Goal: Information Seeking & Learning: Check status

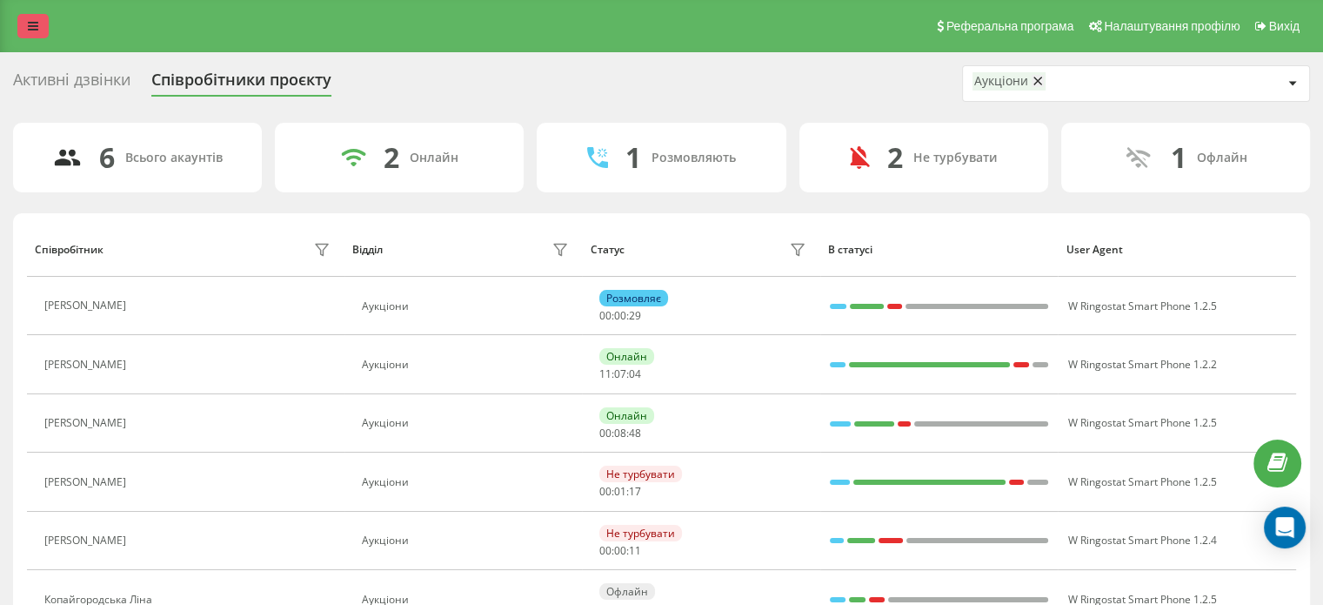
click at [31, 37] on div "Реферальна програма Налаштування профілю Вихід" at bounding box center [661, 26] width 1323 height 52
click at [33, 27] on icon at bounding box center [33, 26] width 10 height 12
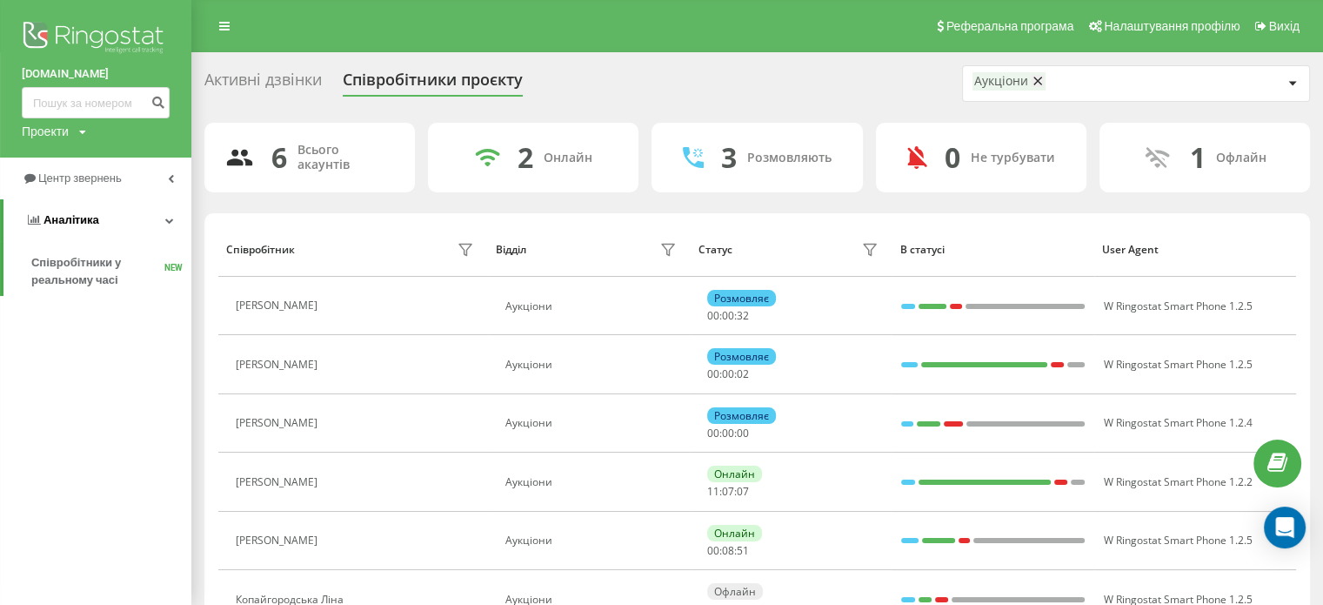
click at [157, 219] on link "Аналiтика" at bounding box center [97, 220] width 188 height 42
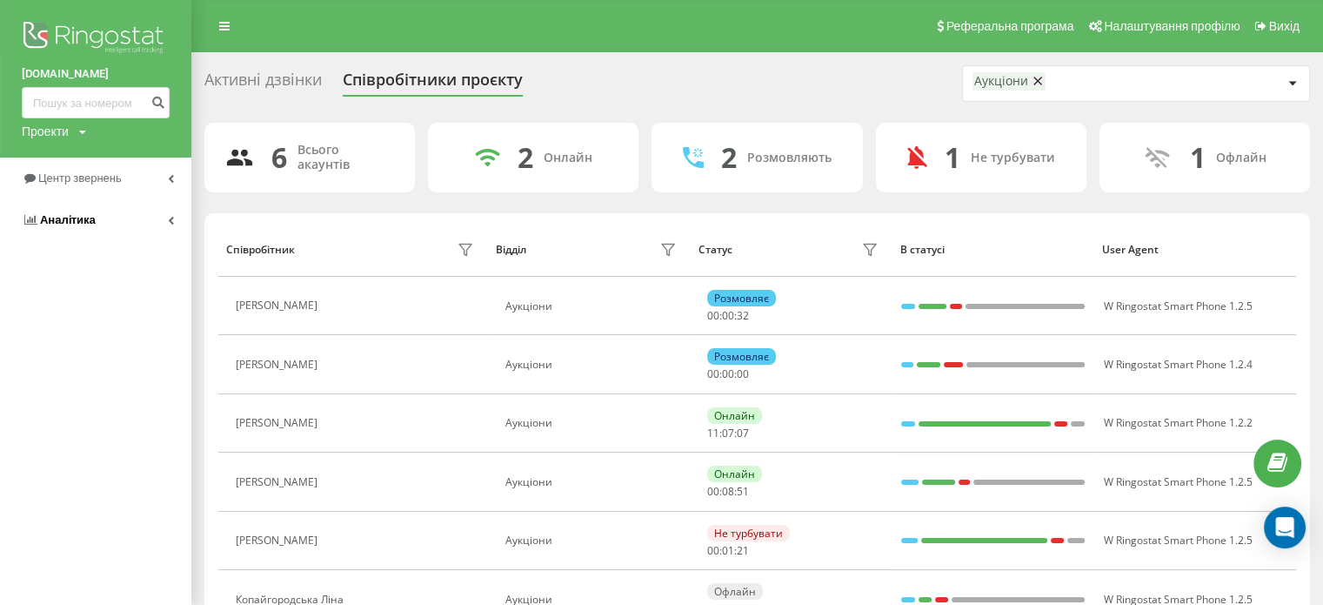
click at [159, 219] on link "Аналiтика" at bounding box center [95, 220] width 191 height 42
click at [164, 182] on link "Центр звернень" at bounding box center [95, 178] width 191 height 42
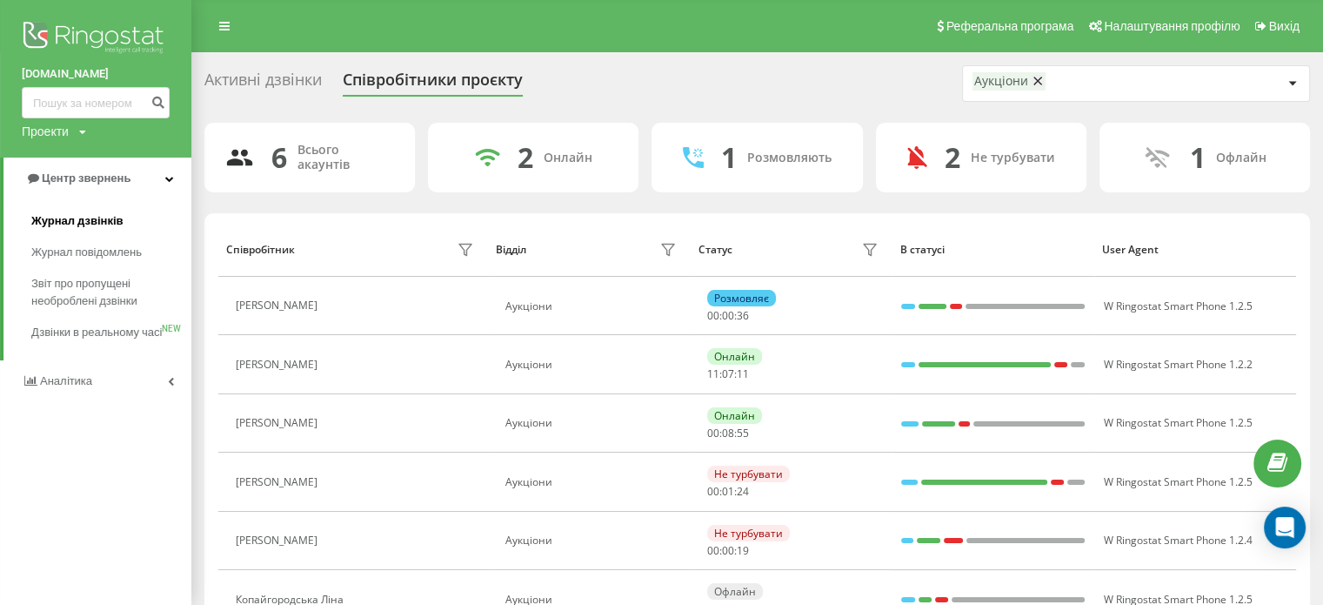
click at [133, 229] on link "Журнал дзвінків" at bounding box center [111, 220] width 160 height 31
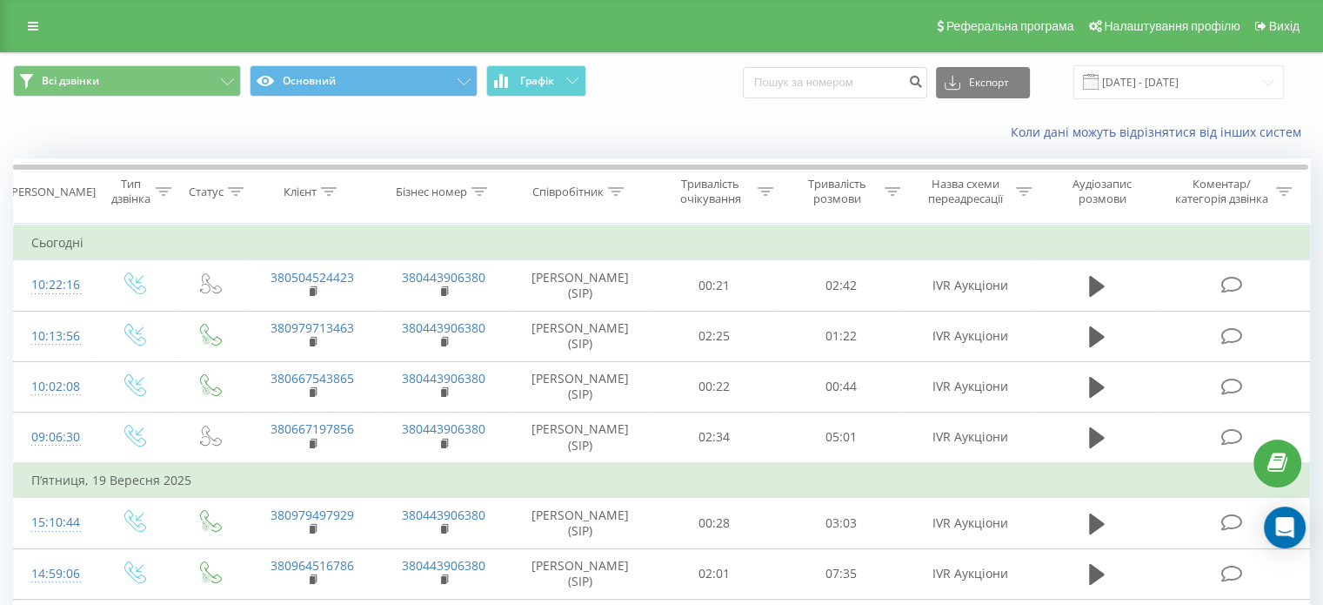
click at [45, 36] on link at bounding box center [32, 26] width 31 height 24
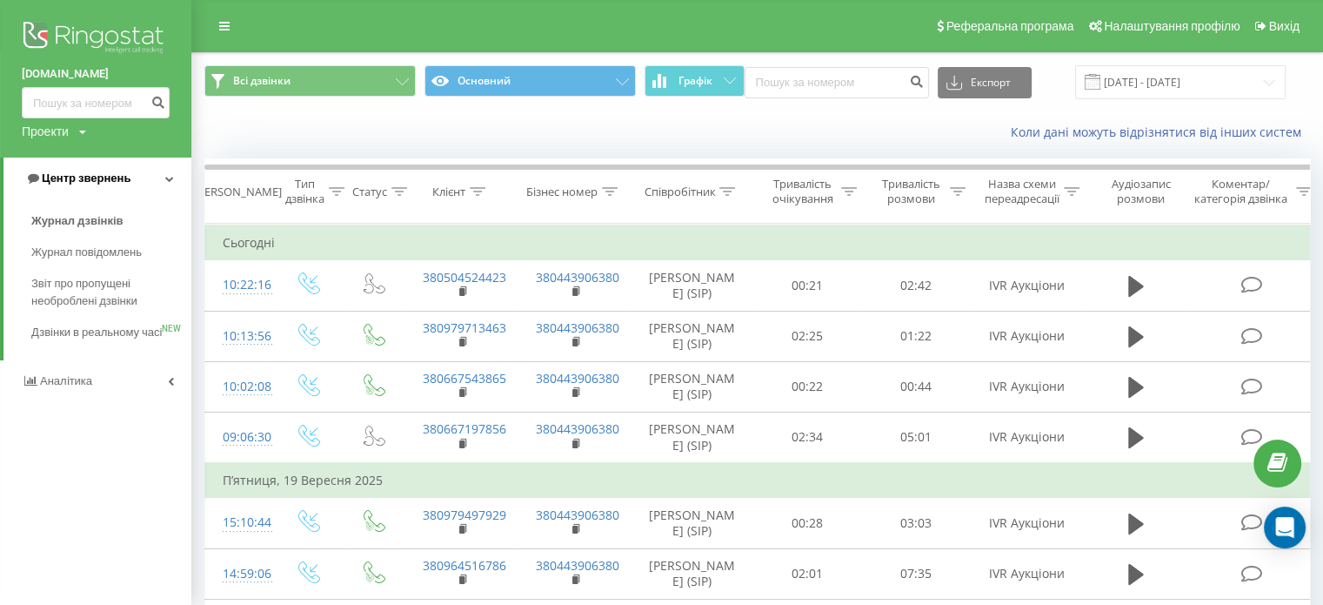
click at [86, 185] on span "Центр звернень" at bounding box center [77, 178] width 105 height 17
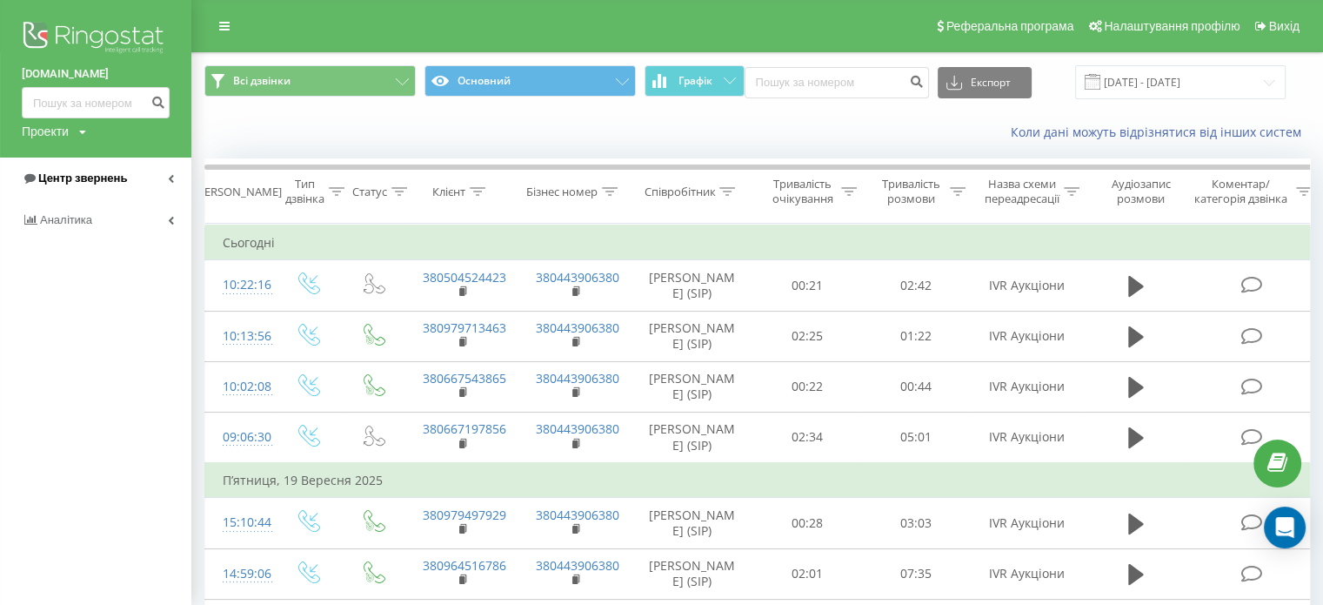
click at [87, 184] on span "Центр звернень" at bounding box center [82, 177] width 89 height 13
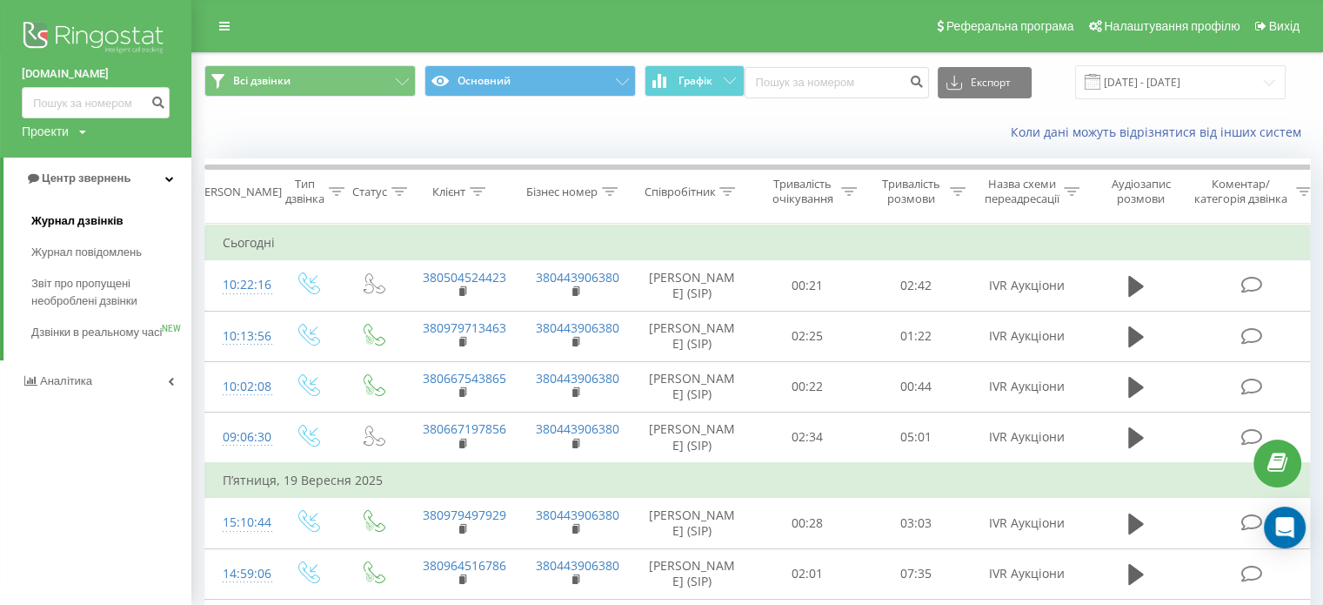
click at [147, 228] on link "Журнал дзвінків" at bounding box center [111, 220] width 160 height 31
click at [140, 314] on link "Звіт про пропущені необроблені дзвінки" at bounding box center [111, 292] width 160 height 49
click at [139, 341] on span "Дзвінки в реальному часі" at bounding box center [97, 341] width 132 height 35
click at [144, 402] on link "Аналiтика" at bounding box center [95, 381] width 191 height 42
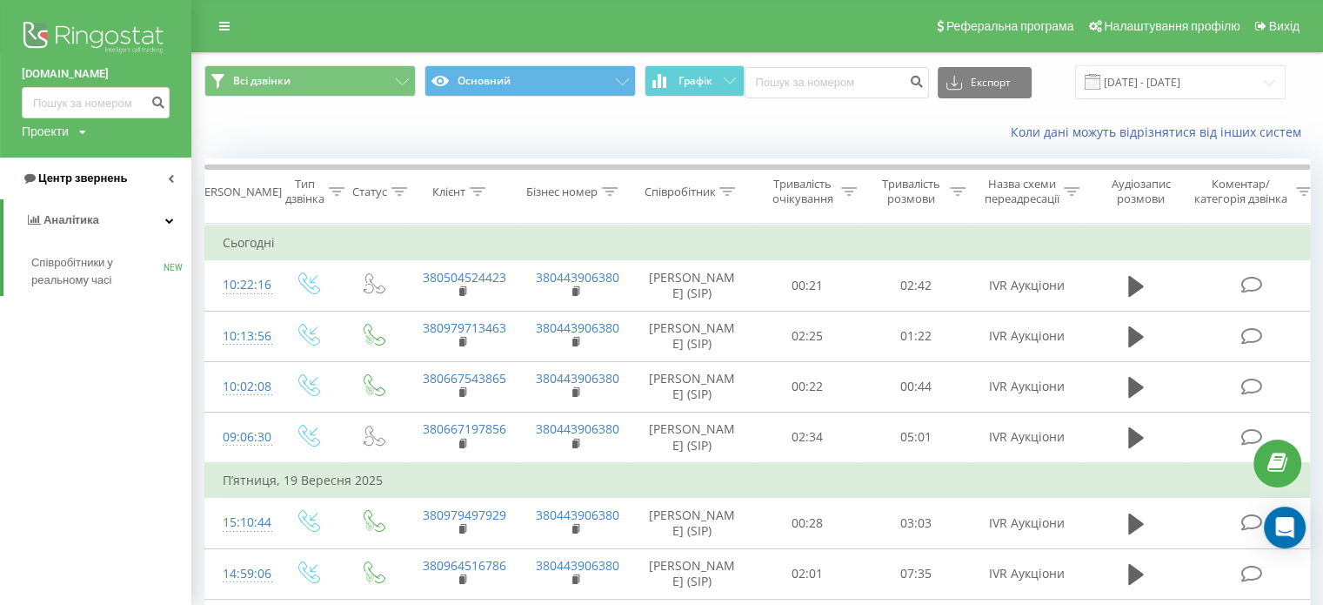
click at [111, 180] on span "Центр звернень" at bounding box center [82, 177] width 89 height 13
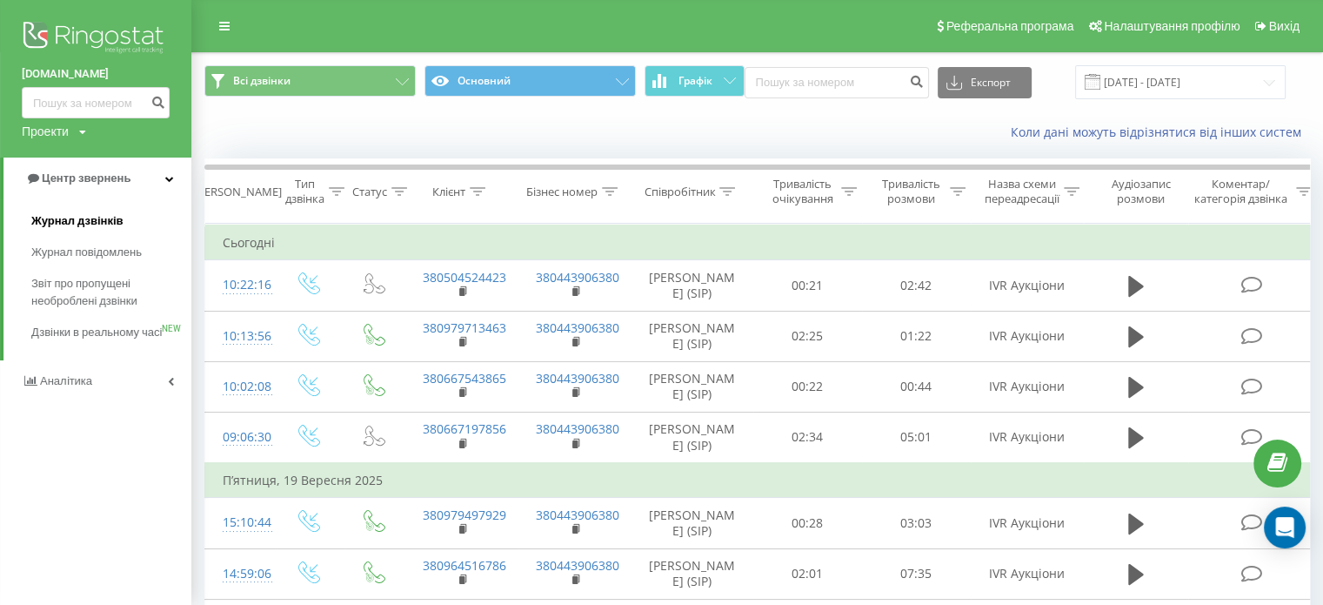
click at [146, 226] on link "Журнал дзвінків" at bounding box center [111, 220] width 160 height 31
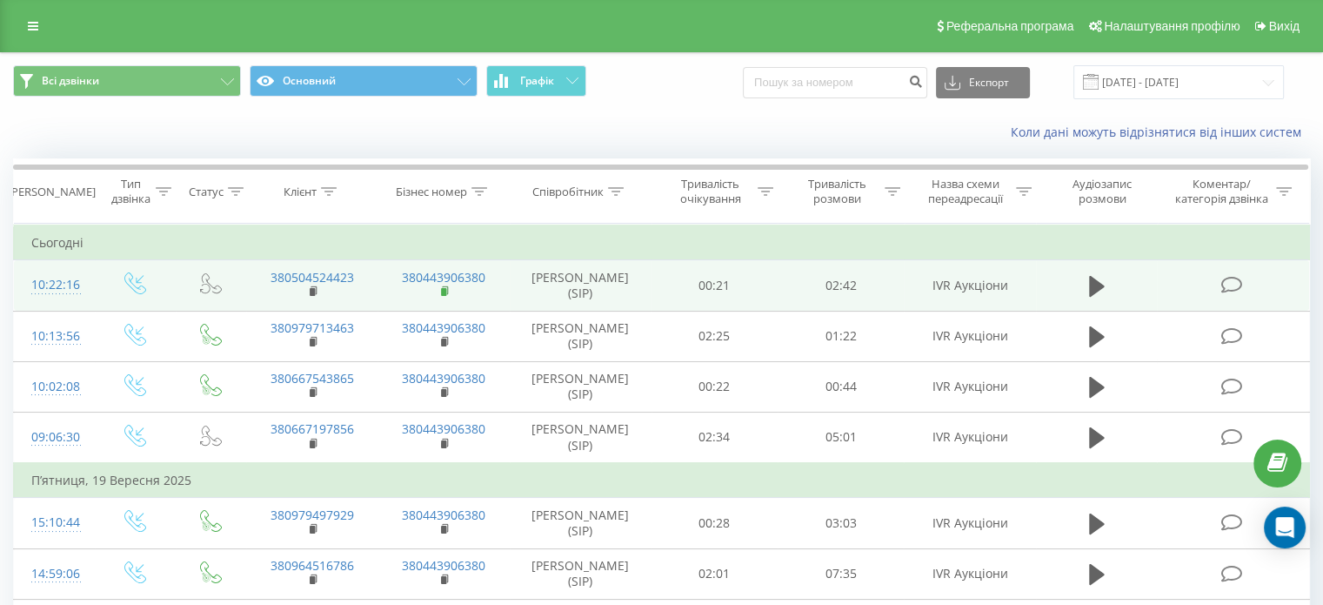
click at [447, 294] on icon at bounding box center [446, 291] width 10 height 12
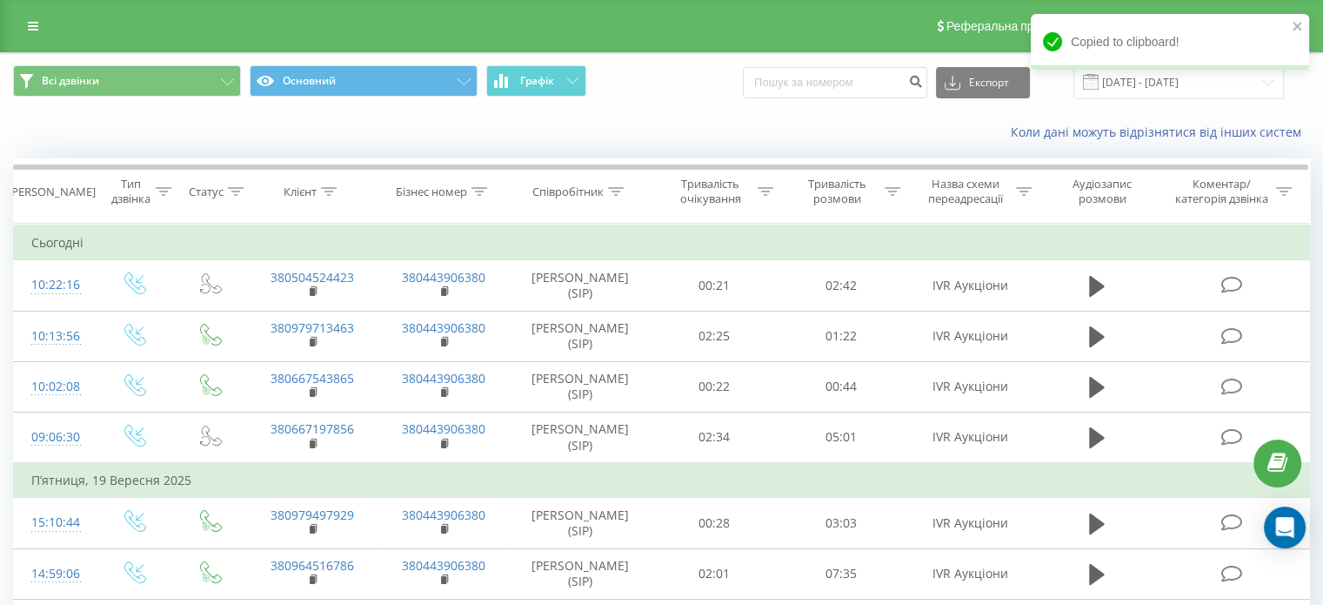
click at [1291, 30] on div "Copied to clipboard!" at bounding box center [1170, 42] width 278 height 56
click at [1295, 30] on icon "close" at bounding box center [1298, 26] width 12 height 14
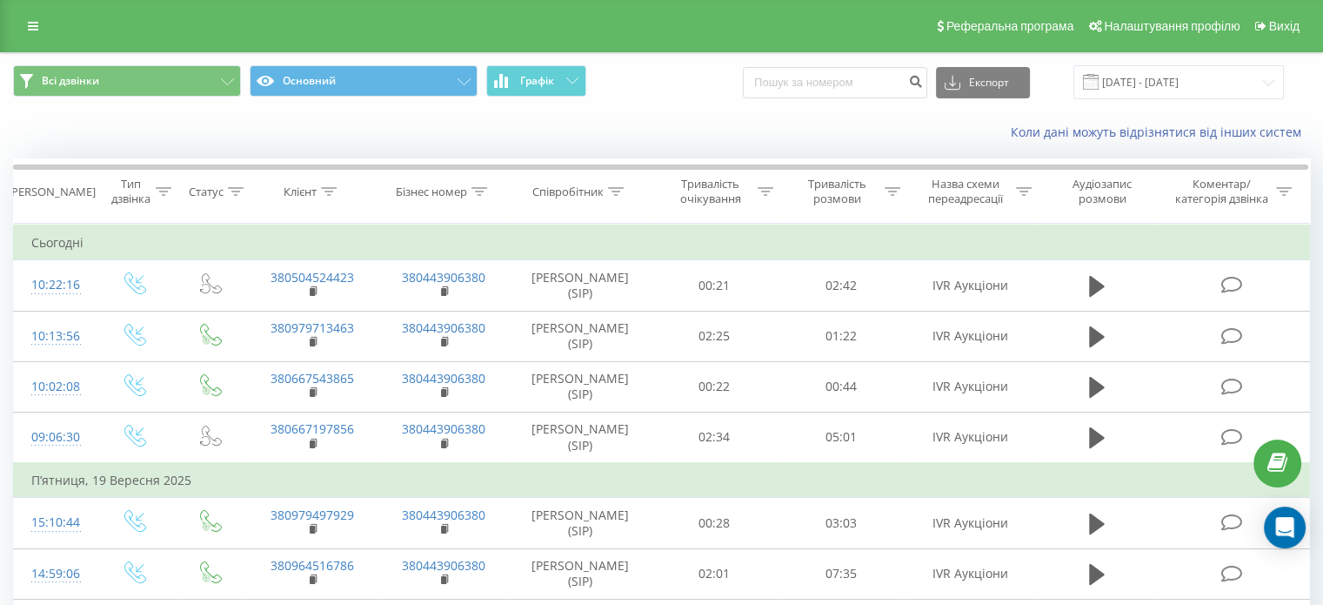
click at [393, 112] on div "Коли дані можуть відрізнятися вiд інших систем" at bounding box center [662, 132] width 1322 height 42
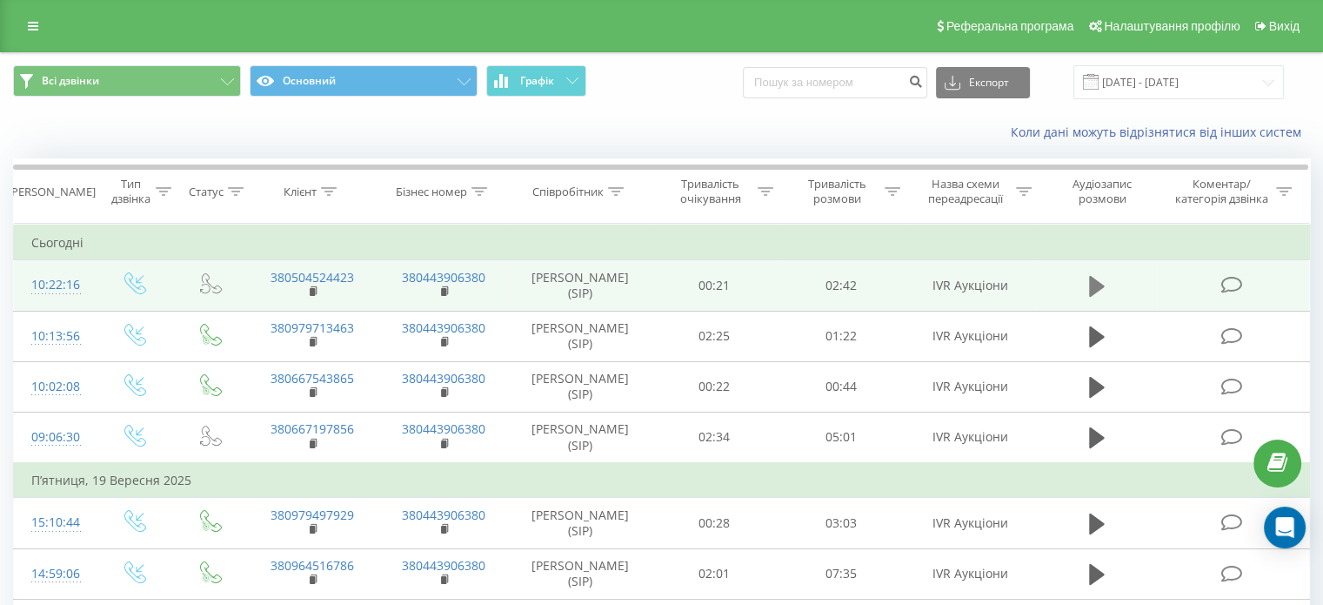
click at [1109, 289] on button at bounding box center [1097, 286] width 26 height 26
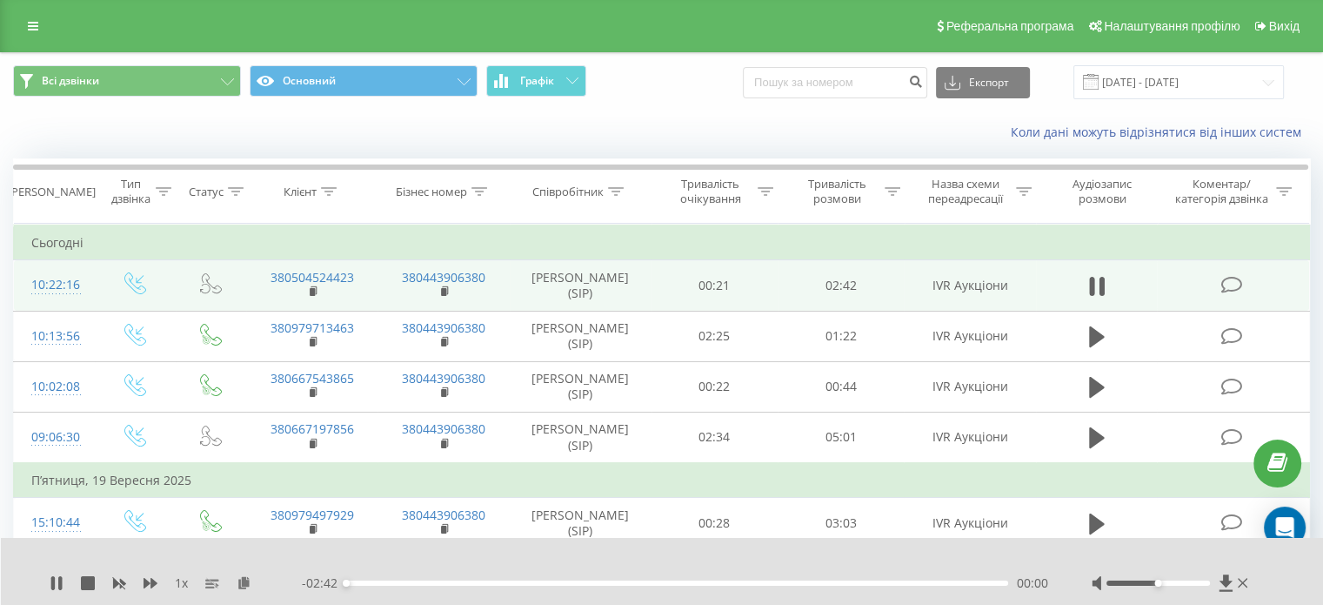
click at [404, 587] on div "- 02:42 00:00 00:00" at bounding box center [675, 582] width 747 height 17
click at [446, 584] on div "00:00" at bounding box center [677, 582] width 662 height 5
click at [1243, 577] on icon at bounding box center [1243, 583] width 10 height 14
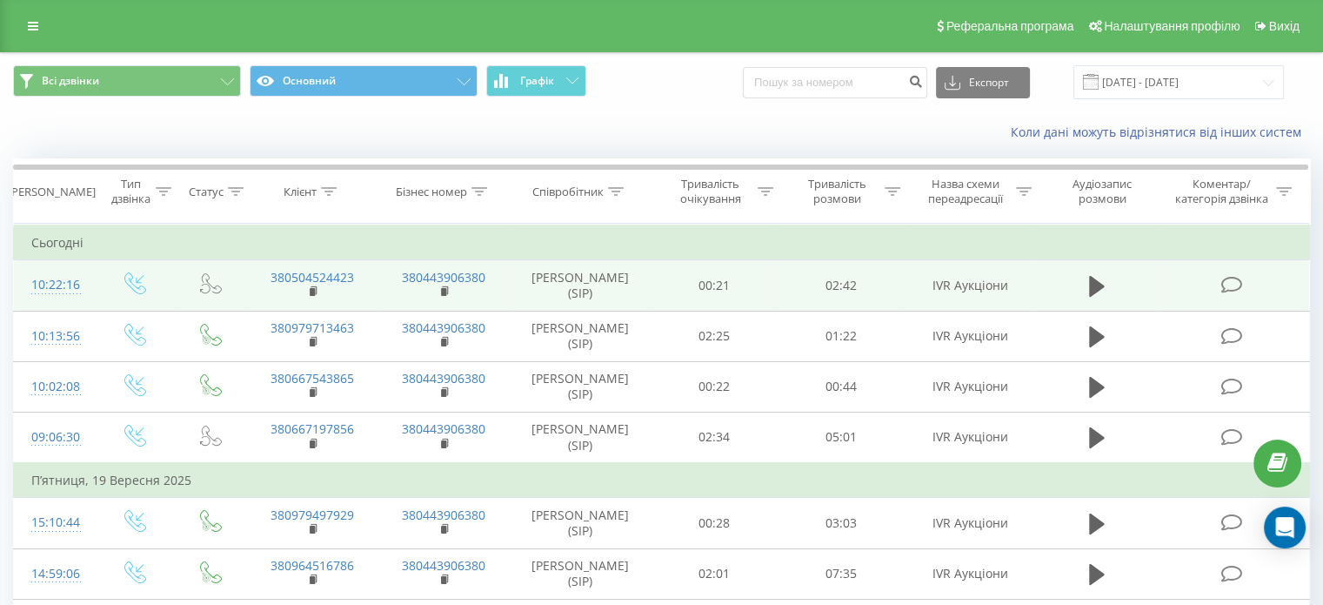
click at [18, 12] on div "Реферальна програма Налаштування профілю Вихід" at bounding box center [661, 26] width 1323 height 52
